Goal: Information Seeking & Learning: Compare options

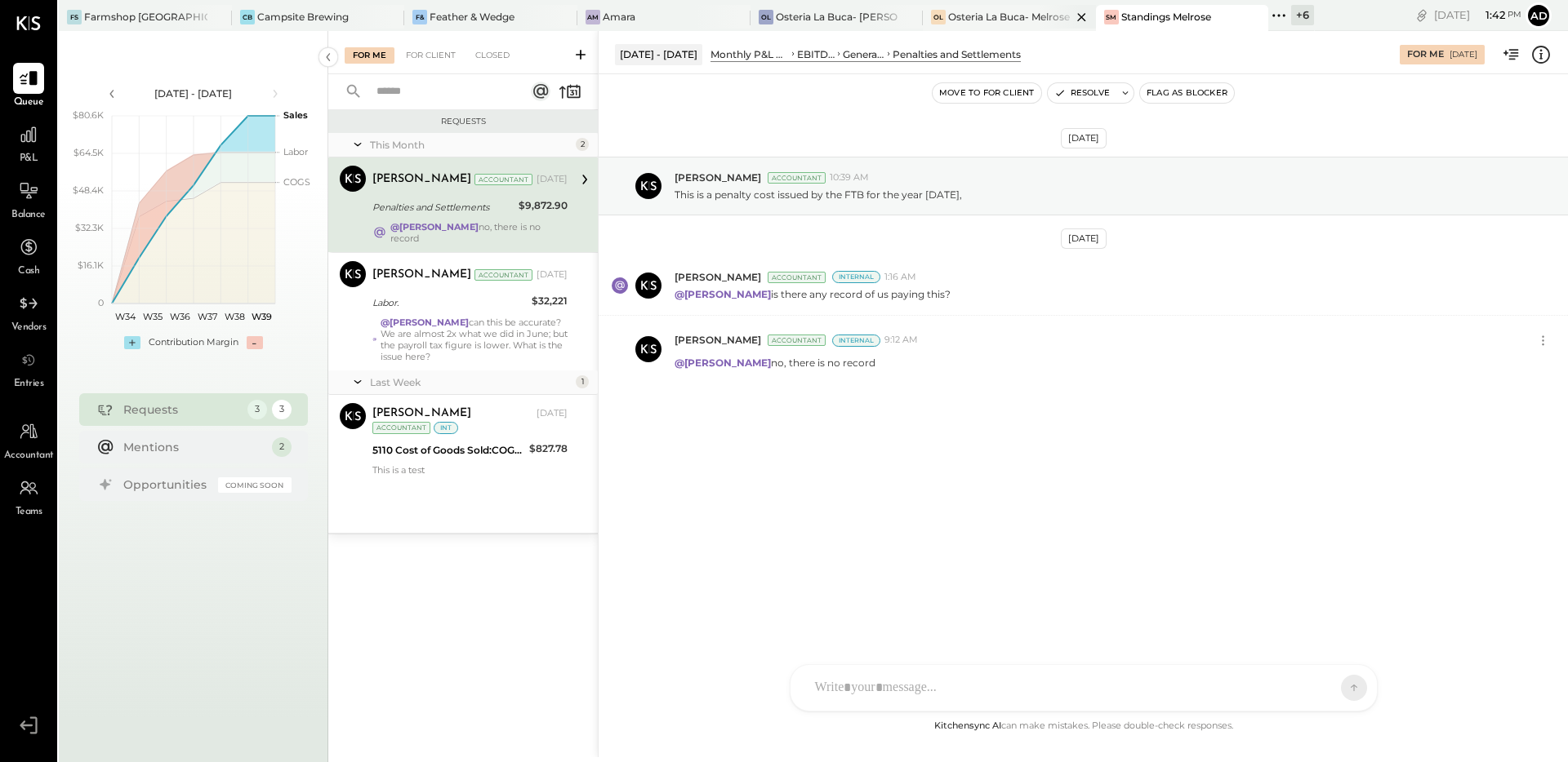
click at [948, 19] on div "Osteria La Buca- Melrose" at bounding box center [1009, 16] width 122 height 14
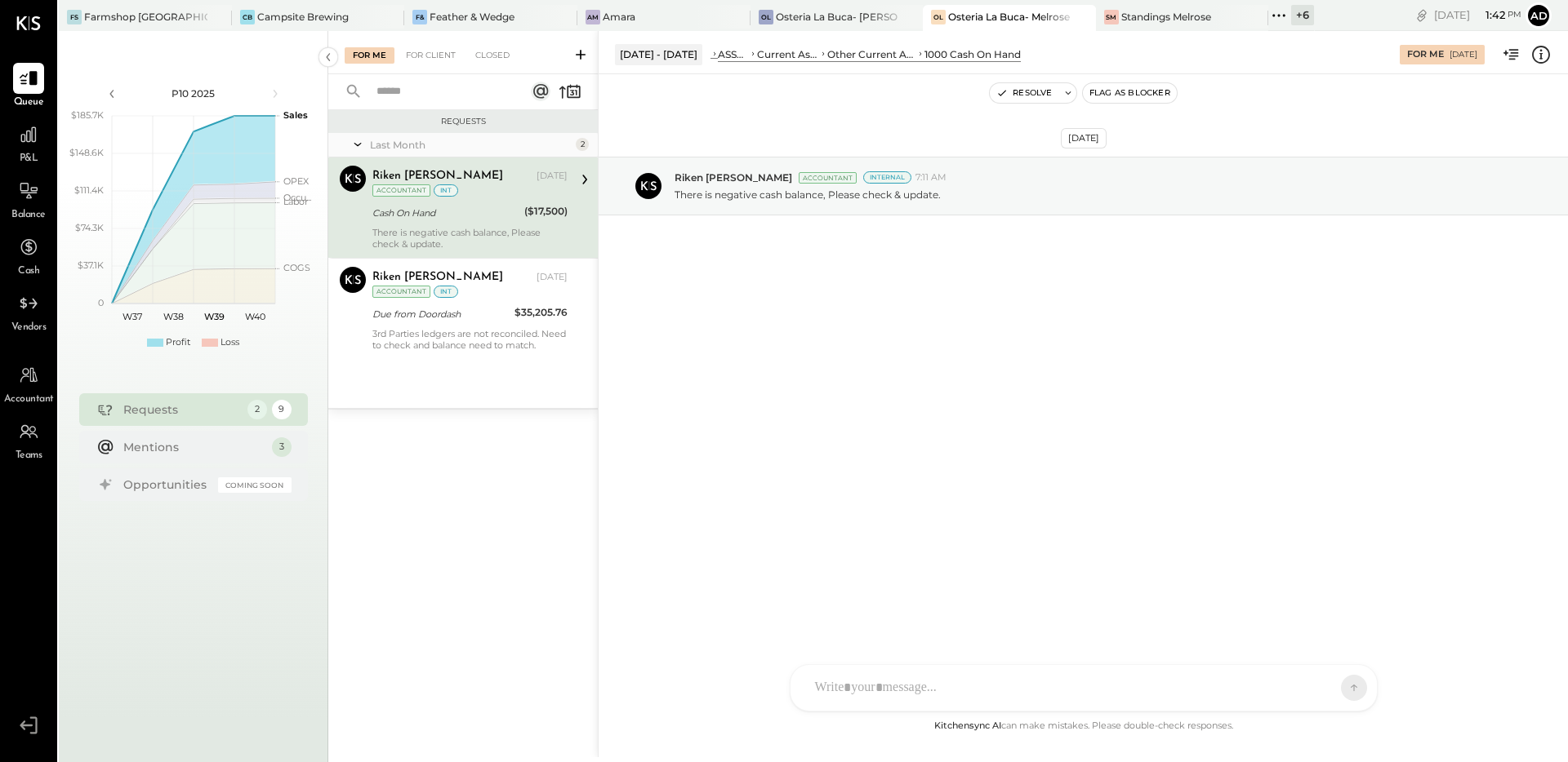
click at [961, 356] on div "[DATE] Riken [PERSON_NAME] Accountant Internal 7:11 AM There is negative cash b…" at bounding box center [1082, 395] width 969 height 642
click at [815, 306] on div "[DATE] Riken [PERSON_NAME] Accountant Internal 7:11 AM There is negative cash b…" at bounding box center [1082, 226] width 969 height 223
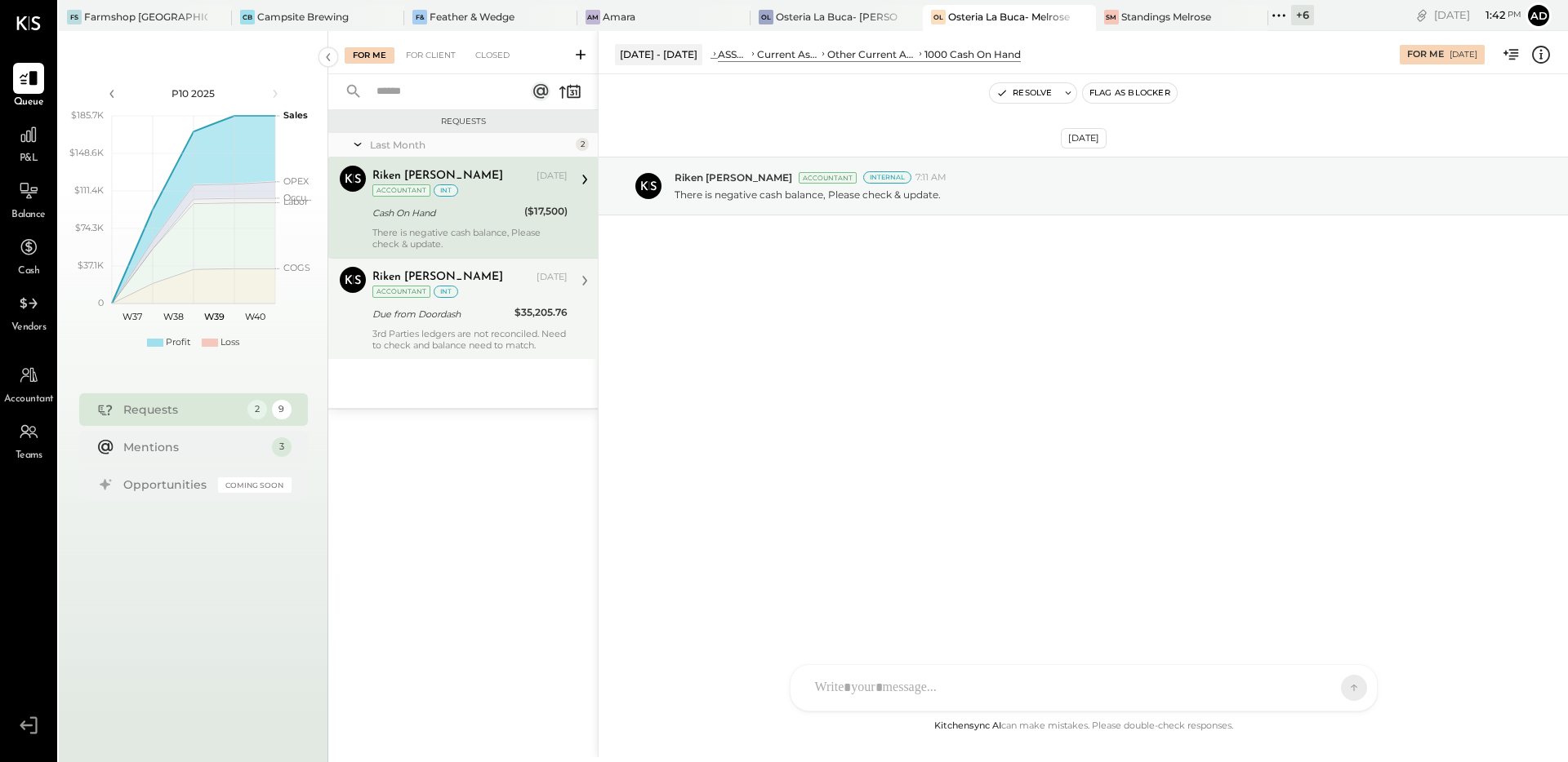
drag, startPoint x: 939, startPoint y: 450, endPoint x: 546, endPoint y: 335, distance: 409.5
click at [929, 446] on div "[DATE] Riken [PERSON_NAME] Accountant Internal 7:11 AM There is negative cash b…" at bounding box center [1082, 395] width 969 height 642
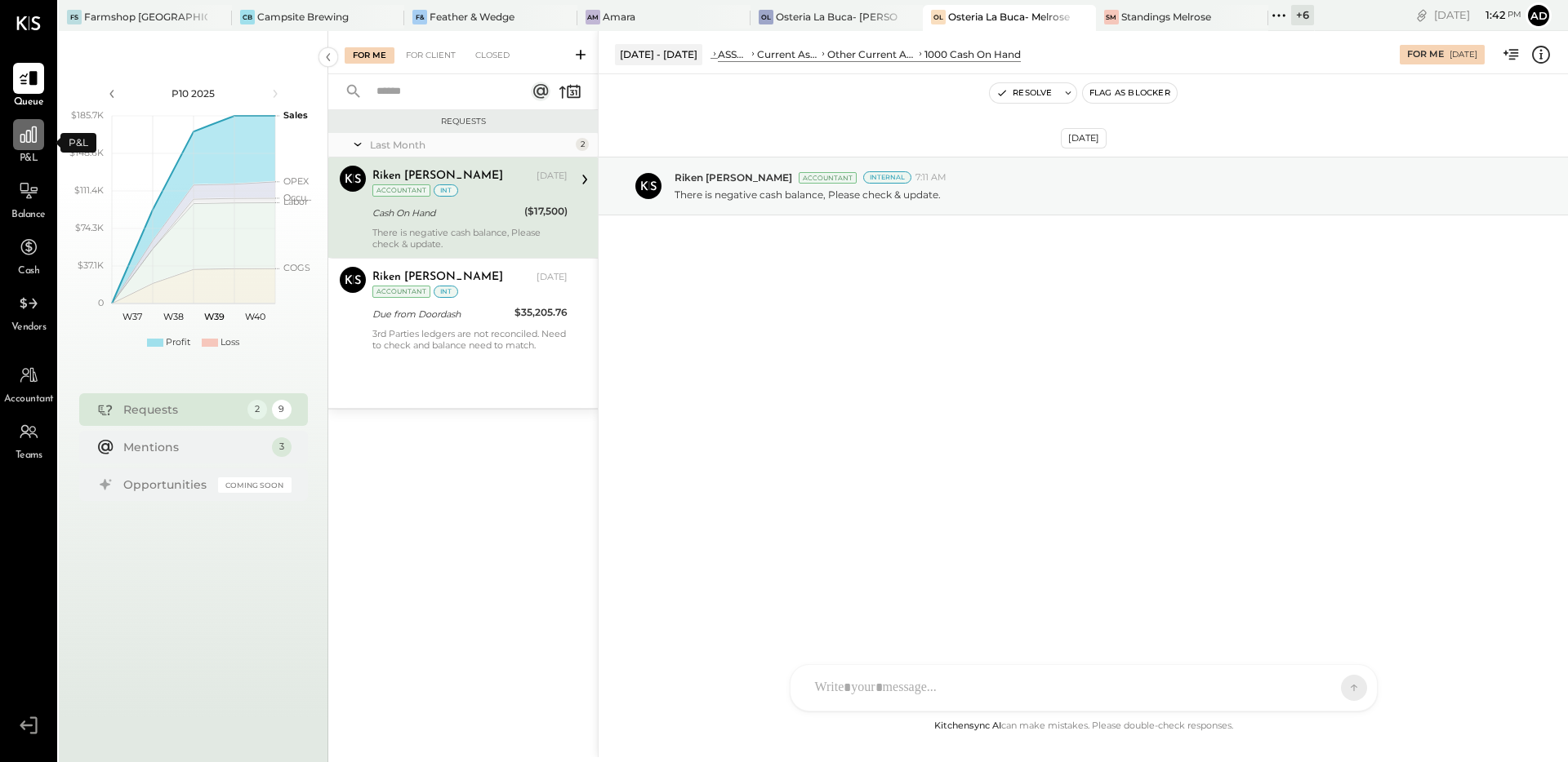
click at [25, 141] on icon at bounding box center [28, 135] width 22 height 22
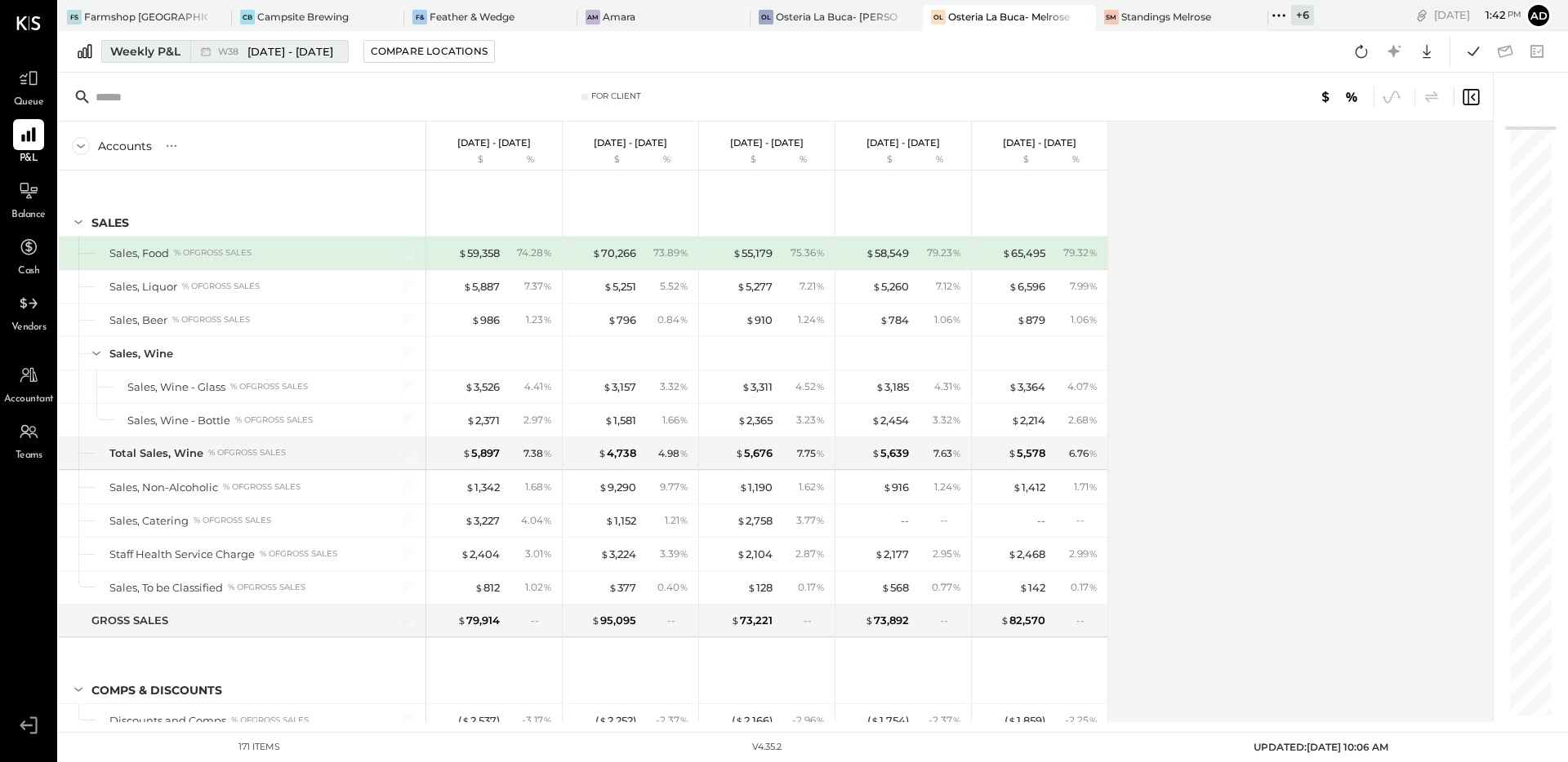
click at [166, 56] on div "Weekly P&L" at bounding box center [145, 51] width 70 height 16
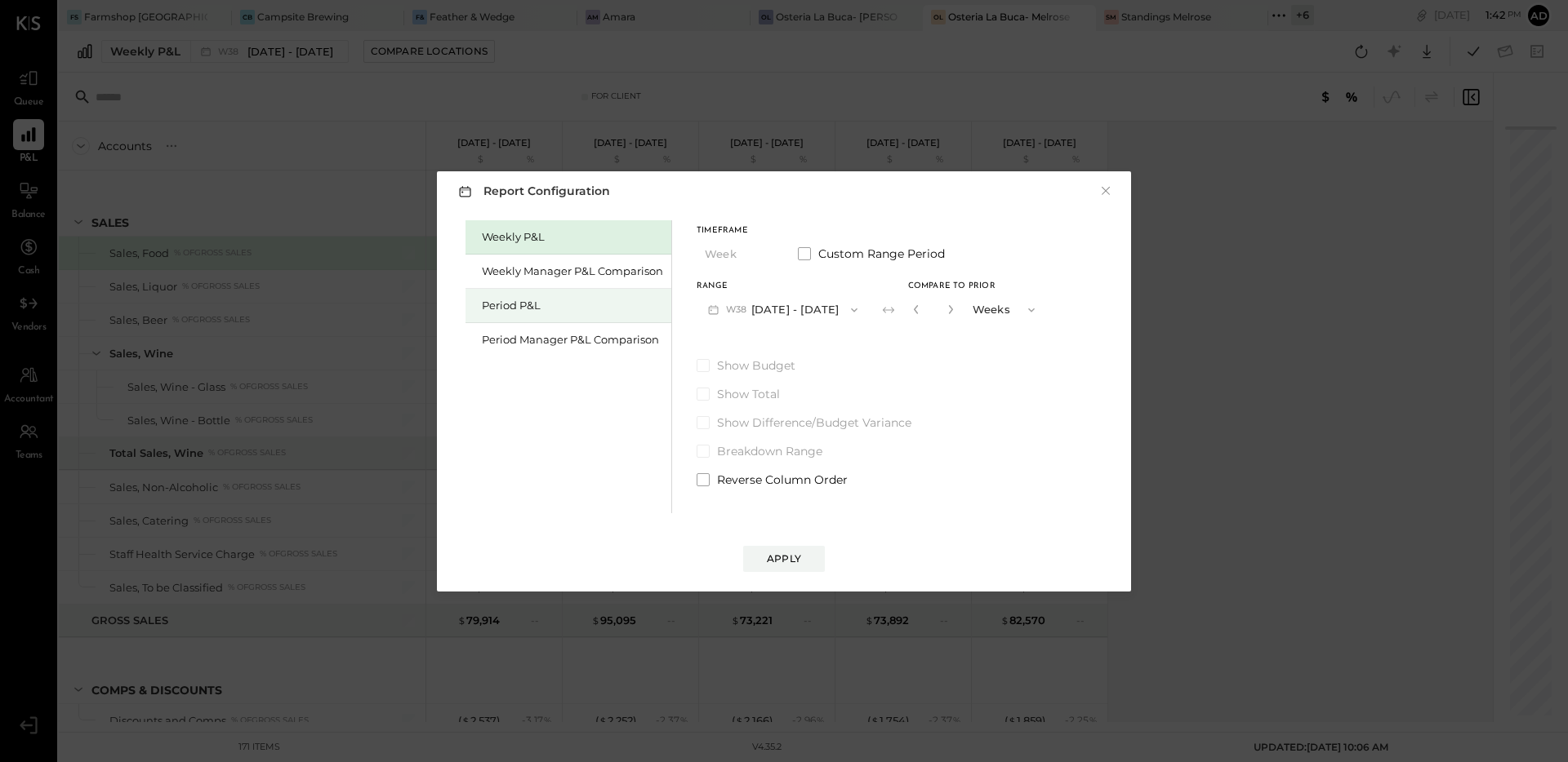
click at [563, 298] on div "Period P&L" at bounding box center [573, 306] width 181 height 15
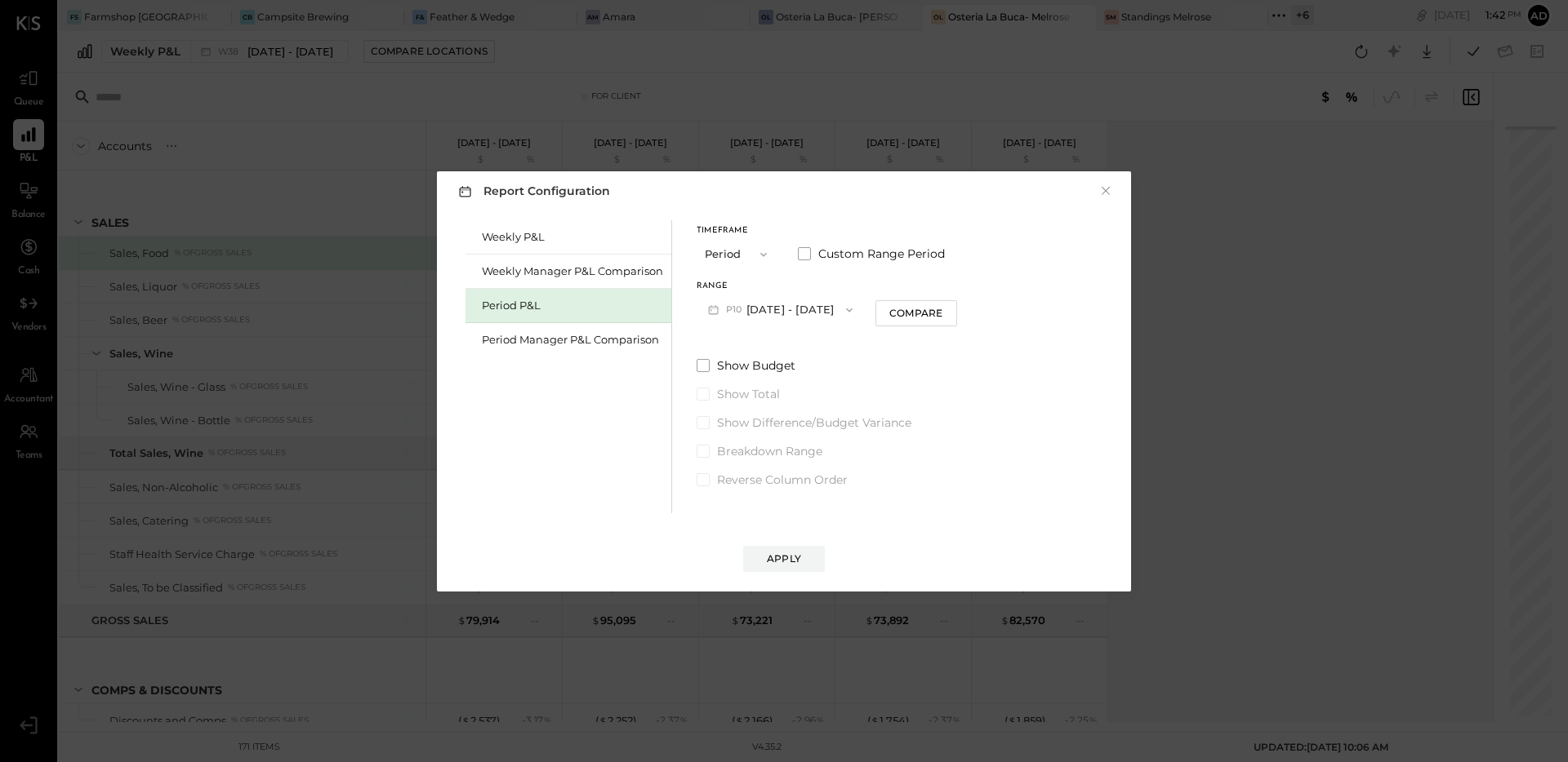
click at [822, 302] on button "P10 [DATE] - [DATE]" at bounding box center [779, 309] width 167 height 30
click at [800, 349] on span "[DATE] - [DATE]" at bounding box center [774, 345] width 77 height 14
click at [911, 317] on div "Compare" at bounding box center [918, 313] width 53 height 14
click at [953, 310] on icon "button" at bounding box center [948, 309] width 9 height 9
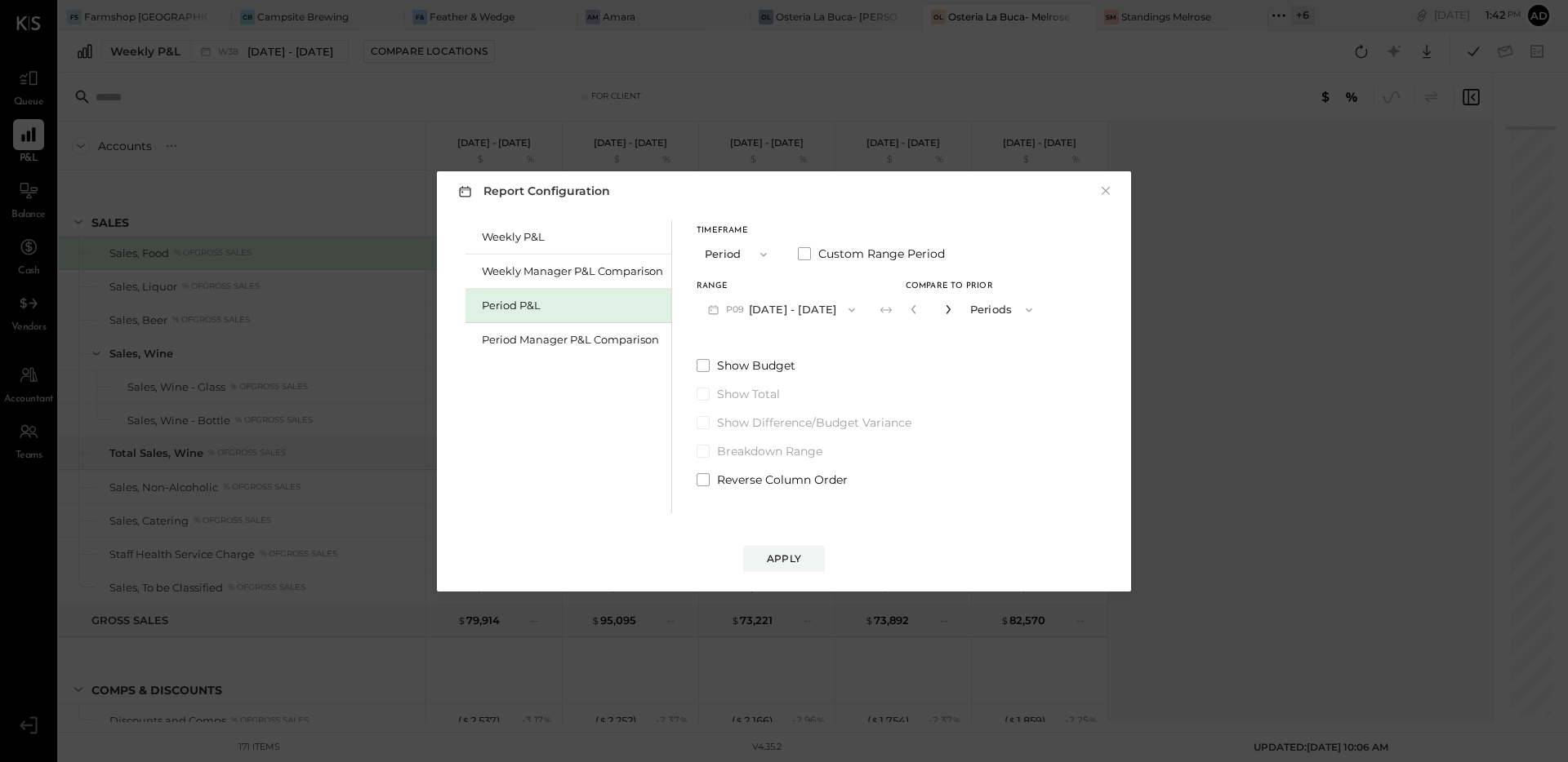
click at [953, 310] on icon "button" at bounding box center [948, 309] width 9 height 9
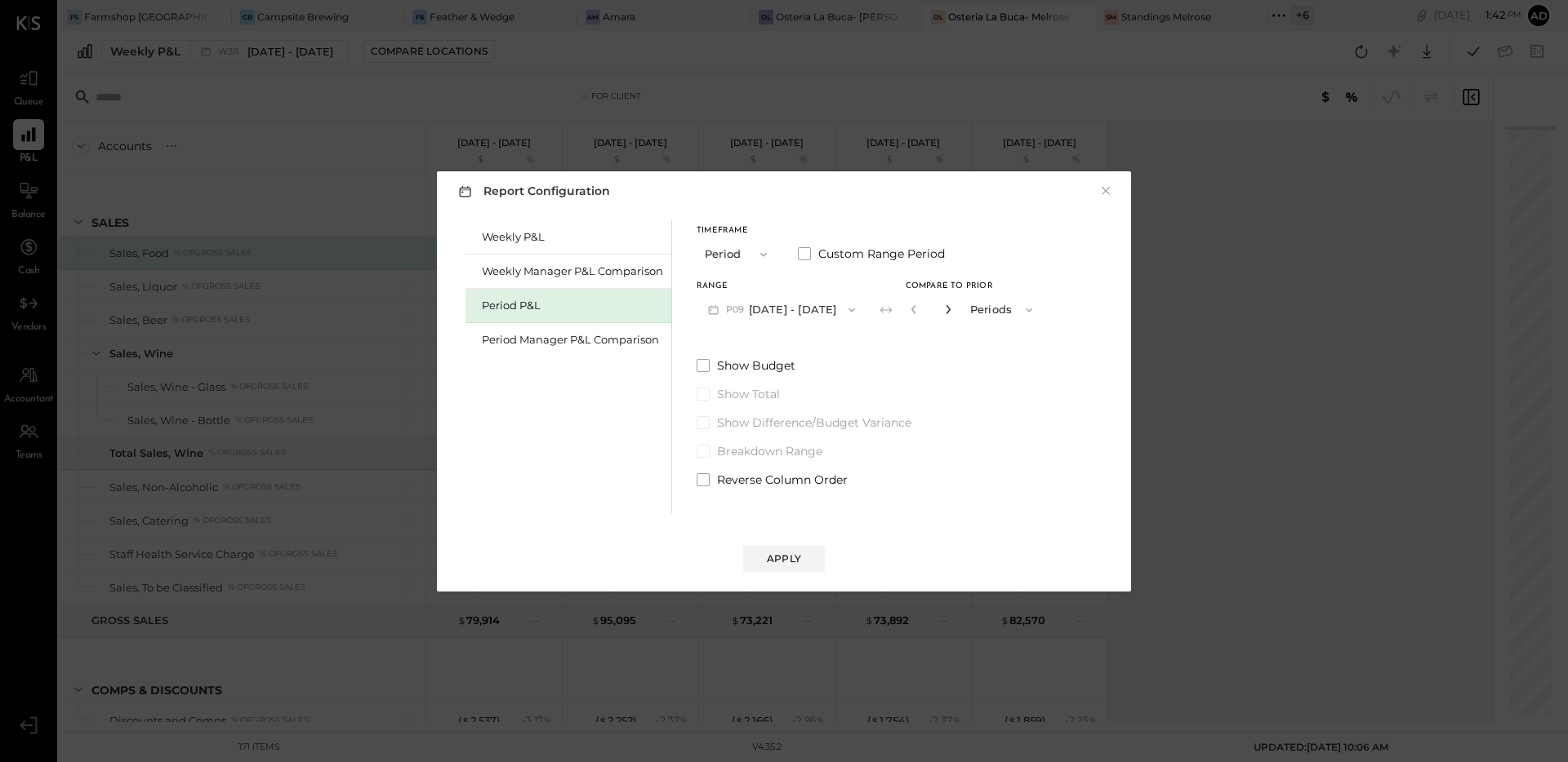
type input "*"
click at [792, 552] on div "Apply" at bounding box center [784, 558] width 34 height 14
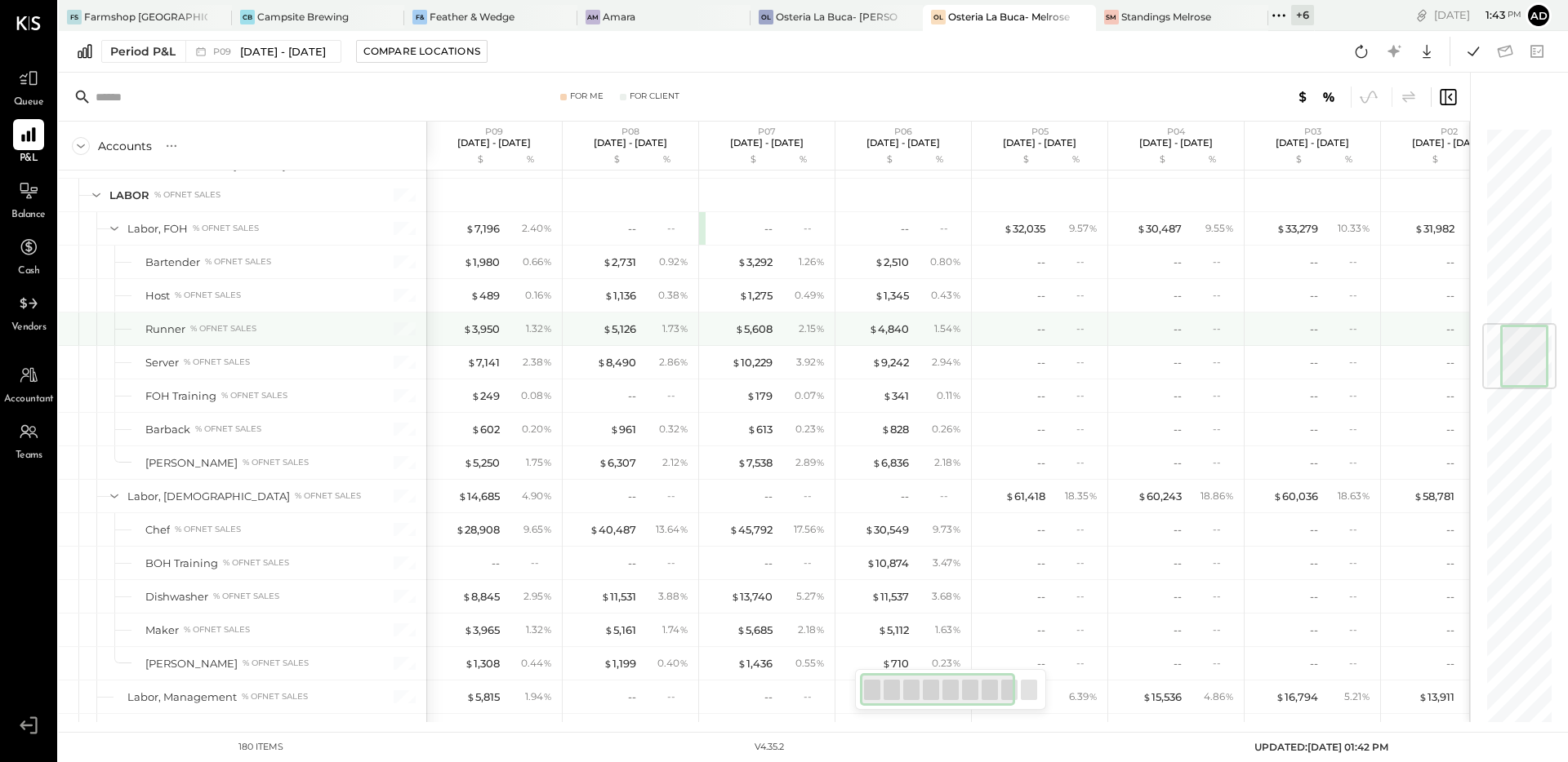
scroll to position [1572, 0]
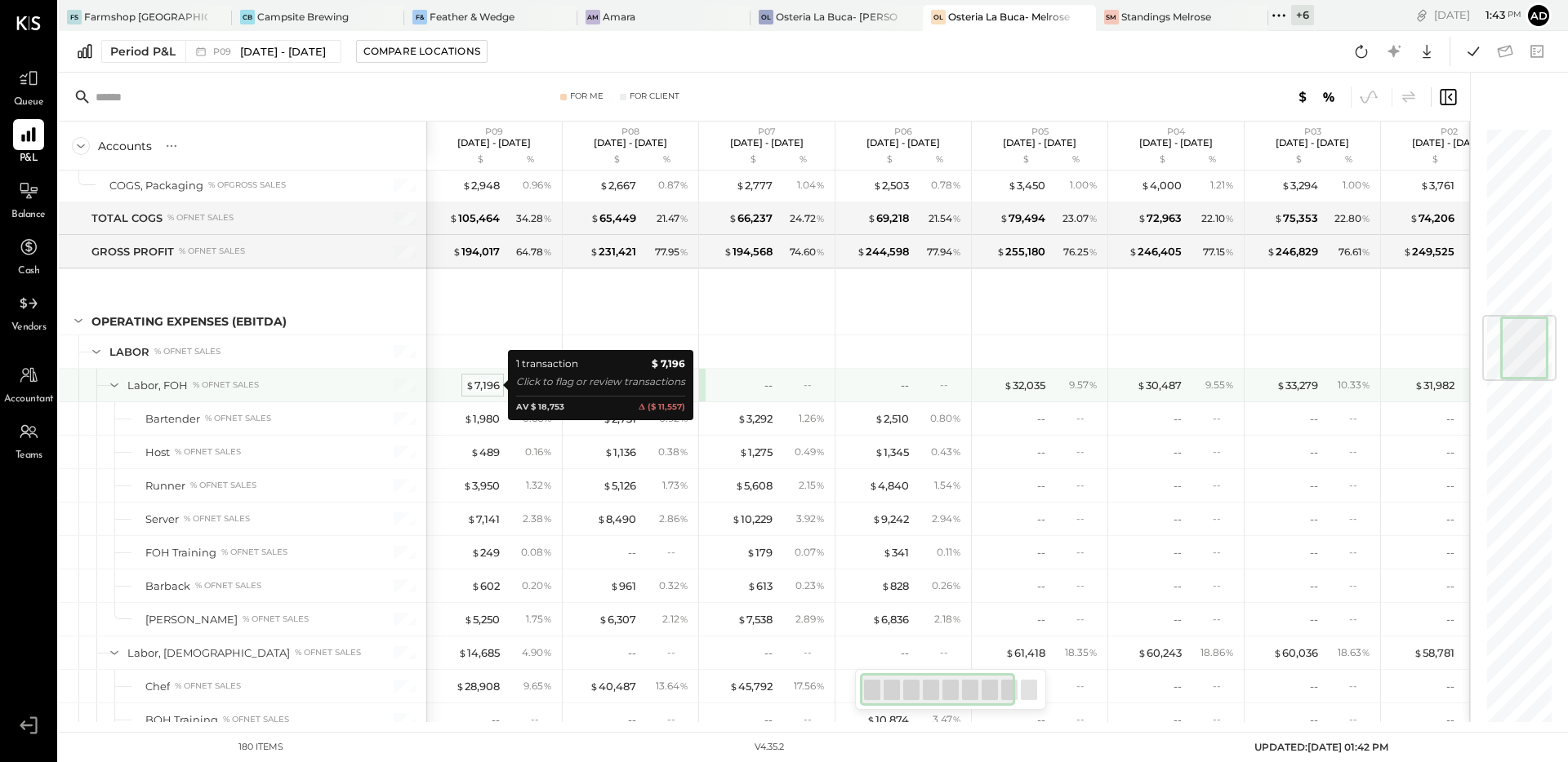
click at [474, 386] on div "$ 7,196" at bounding box center [482, 386] width 34 height 15
